Goal: Complete application form

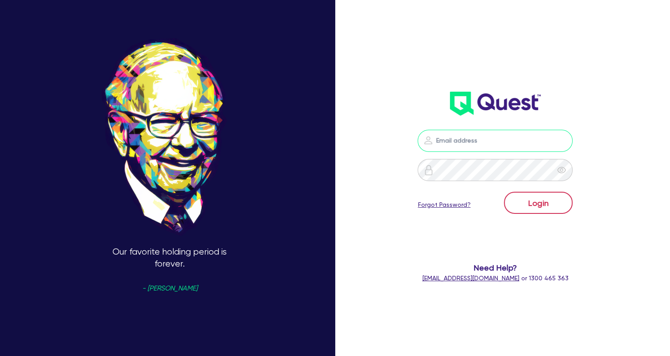
type input "[EMAIL_ADDRESS][DOMAIN_NAME]"
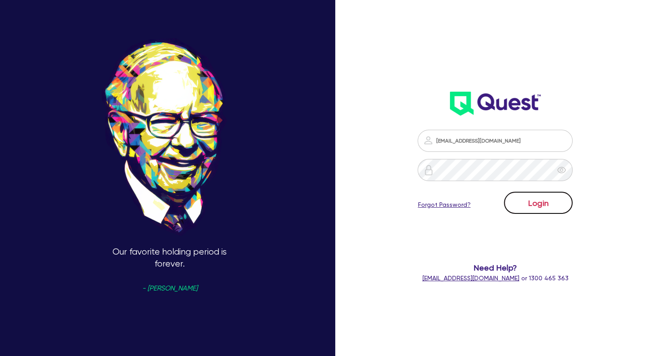
click at [524, 207] on button "Login" at bounding box center [538, 203] width 69 height 22
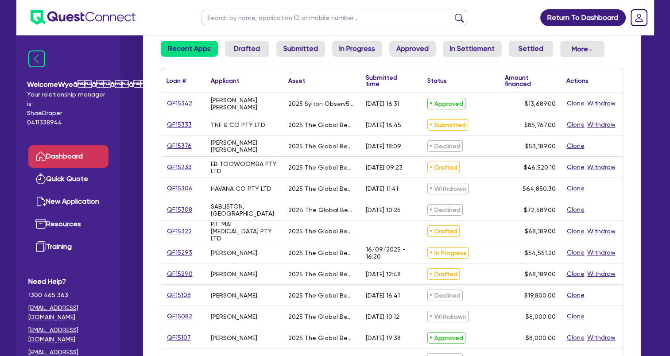
scroll to position [89, 0]
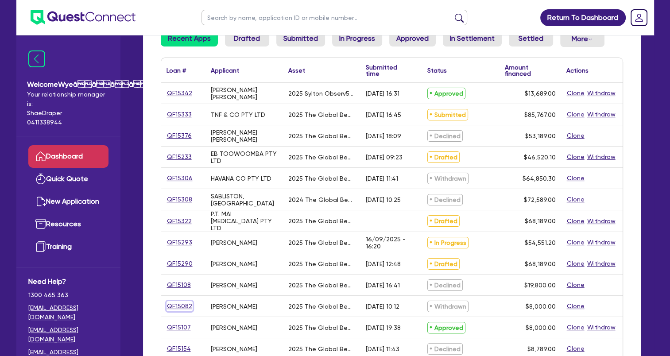
click at [188, 307] on link "QF15082" at bounding box center [179, 306] width 26 height 10
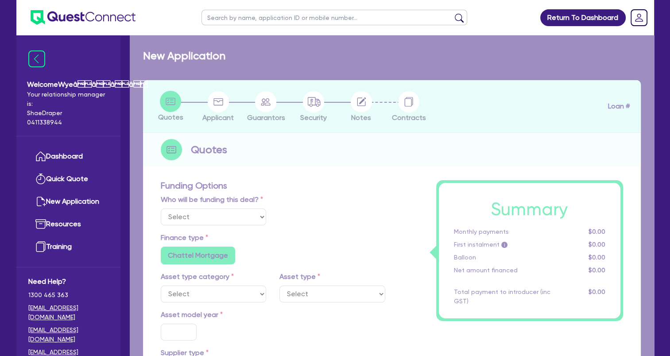
select select "Quest Finance - Own Book"
select select "TERTIARY_ASSETS"
type input "2025"
type input "10,000"
type input "2,000"
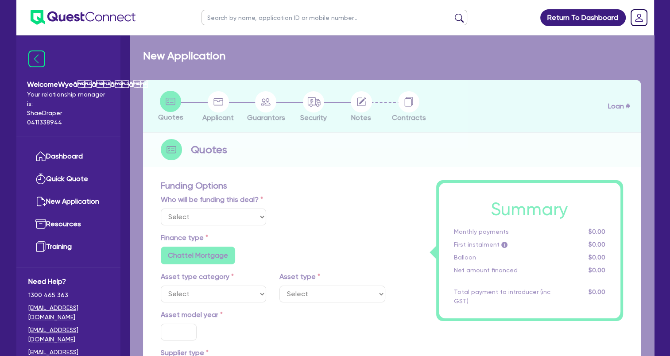
type input "4"
type input "320"
type input "17.95"
select select "BEAUTY_EQUIPMENT"
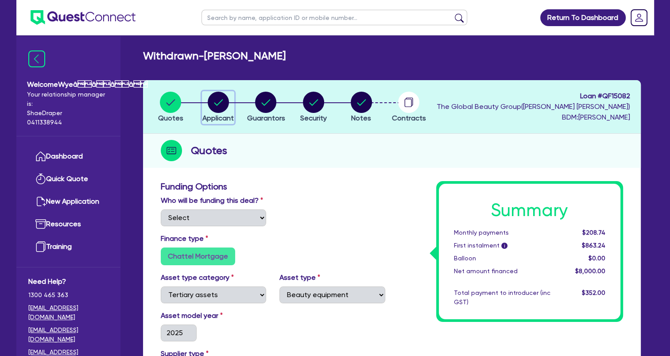
click at [221, 107] on circle "button" at bounding box center [218, 102] width 21 height 21
select select "SOLE_TRADER"
select select "HEALTH_BEAUTY"
select select "OTHER_HEALTH_BEAUTY"
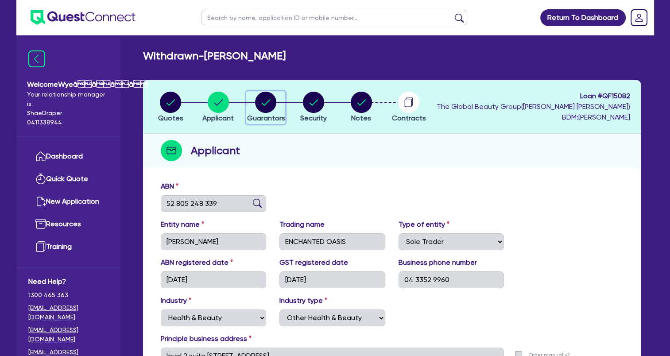
click at [273, 106] on circle "button" at bounding box center [265, 102] width 21 height 21
select select "MS"
select select "NSW"
select select "SINGLE"
select select "CASH"
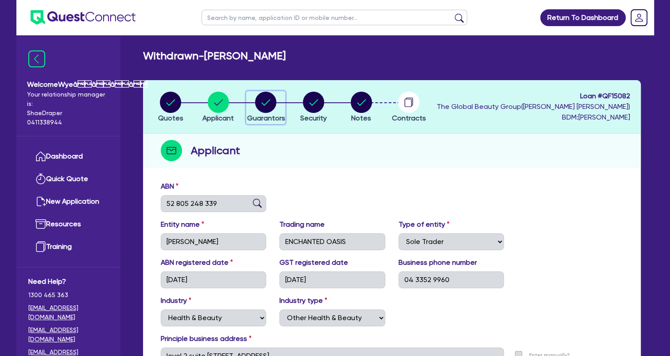
select select "EQUIPMENT"
select select "OTHER"
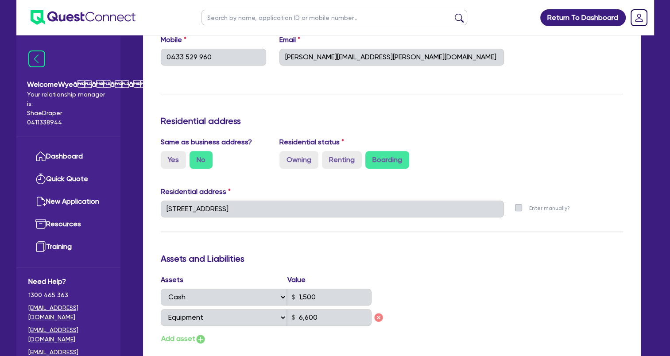
scroll to position [354, 0]
